Goal: Check status: Check status

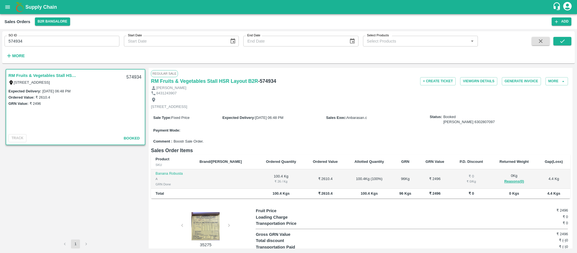
click at [230, 137] on div "Sale Type : Fixed Price Expected Delivery : [DATE] 06:48 PM Sales Exec : [PERSO…" at bounding box center [360, 124] width 419 height 26
click at [4, 6] on button "open drawer" at bounding box center [7, 7] width 13 height 13
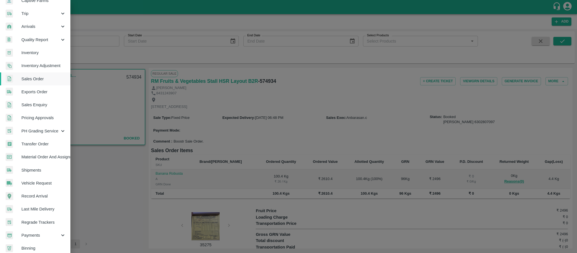
scroll to position [81, 0]
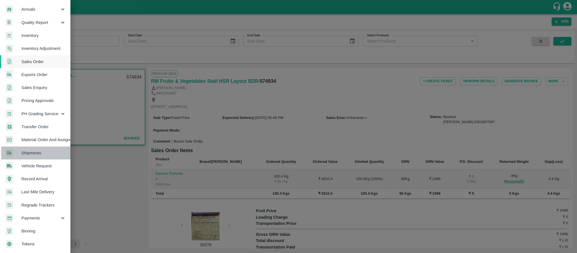
click at [37, 156] on link "Shipments" at bounding box center [35, 153] width 70 height 13
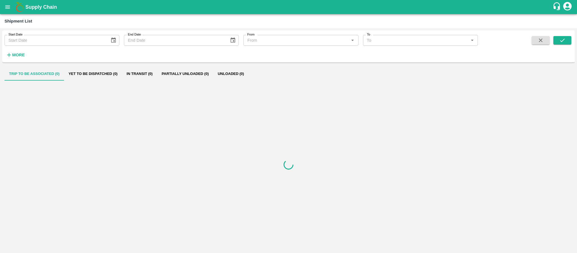
click at [7, 8] on icon "open drawer" at bounding box center [7, 6] width 5 height 3
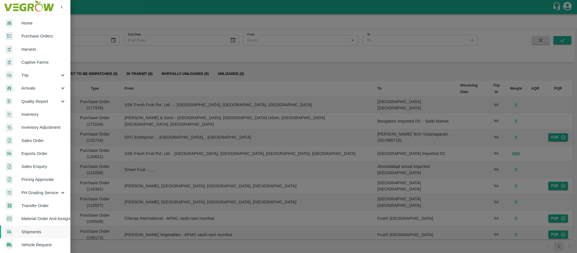
click at [32, 143] on span "Sales Order" at bounding box center [43, 140] width 45 height 6
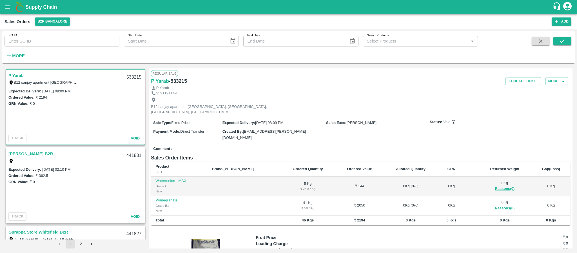
click at [38, 91] on label "Expected Delivery :" at bounding box center [24, 91] width 33 height 4
click at [17, 75] on link "P Yarab" at bounding box center [15, 75] width 15 height 7
click at [562, 42] on icon "submit" at bounding box center [562, 40] width 5 height 3
click at [27, 43] on input "SO ID" at bounding box center [62, 41] width 115 height 11
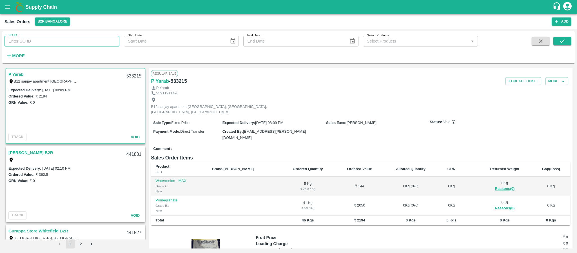
click at [27, 43] on input "SO ID" at bounding box center [62, 41] width 115 height 11
paste input "603968"
type input "603968"
click at [571, 47] on span at bounding box center [563, 48] width 18 height 23
click at [564, 38] on icon "submit" at bounding box center [563, 41] width 6 height 6
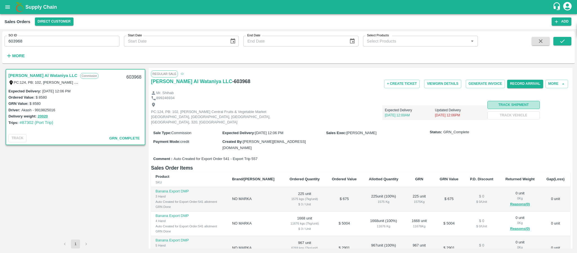
click at [507, 106] on button "Track Shipment" at bounding box center [514, 105] width 52 height 8
click at [556, 80] on button "More" at bounding box center [557, 84] width 23 height 8
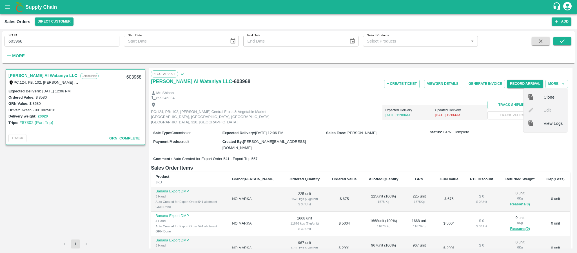
click at [552, 128] on div "View Logs" at bounding box center [545, 123] width 44 height 13
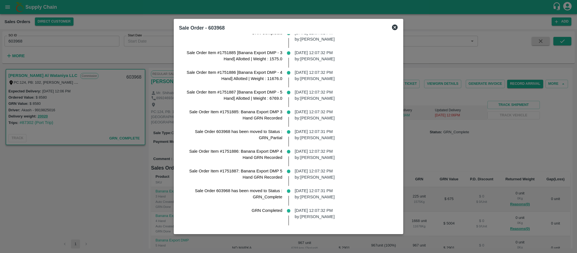
scroll to position [264, 0]
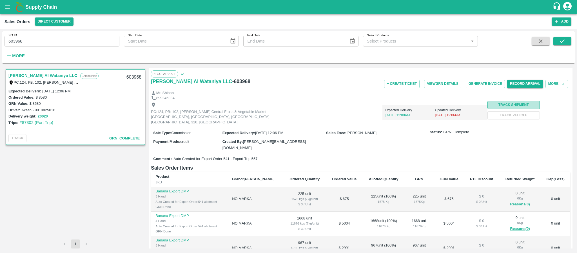
click at [493, 104] on button "Track Shipment" at bounding box center [514, 105] width 52 height 8
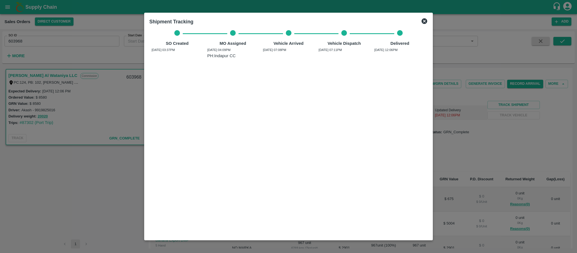
click at [421, 20] on icon at bounding box center [424, 21] width 7 height 7
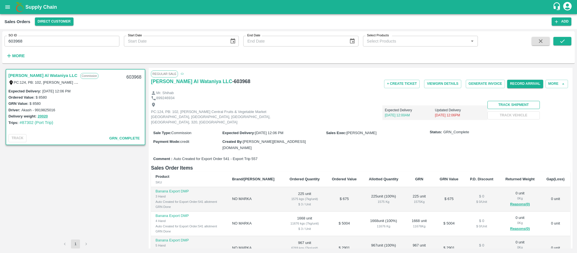
click at [503, 103] on button "Track Shipment" at bounding box center [514, 105] width 52 height 8
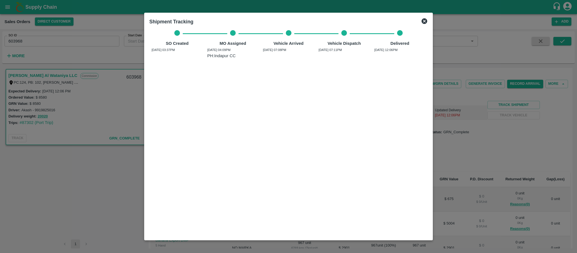
click at [428, 21] on icon at bounding box center [424, 21] width 7 height 7
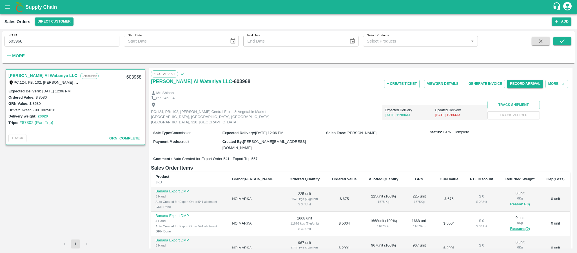
click at [4, 3] on button "open drawer" at bounding box center [7, 7] width 13 height 13
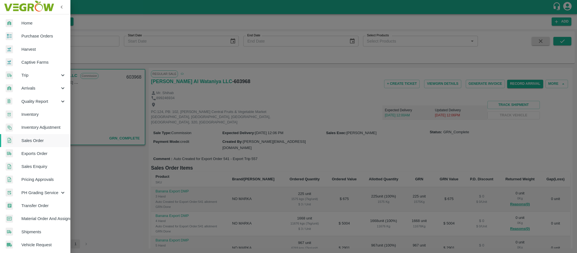
click at [39, 41] on link "Purchase Orders" at bounding box center [35, 36] width 70 height 13
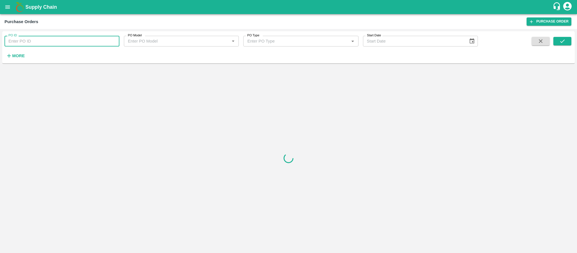
click at [64, 42] on input "PO ID" at bounding box center [62, 41] width 115 height 11
click at [7, 10] on icon "open drawer" at bounding box center [8, 7] width 6 height 6
